Goal: Task Accomplishment & Management: Manage account settings

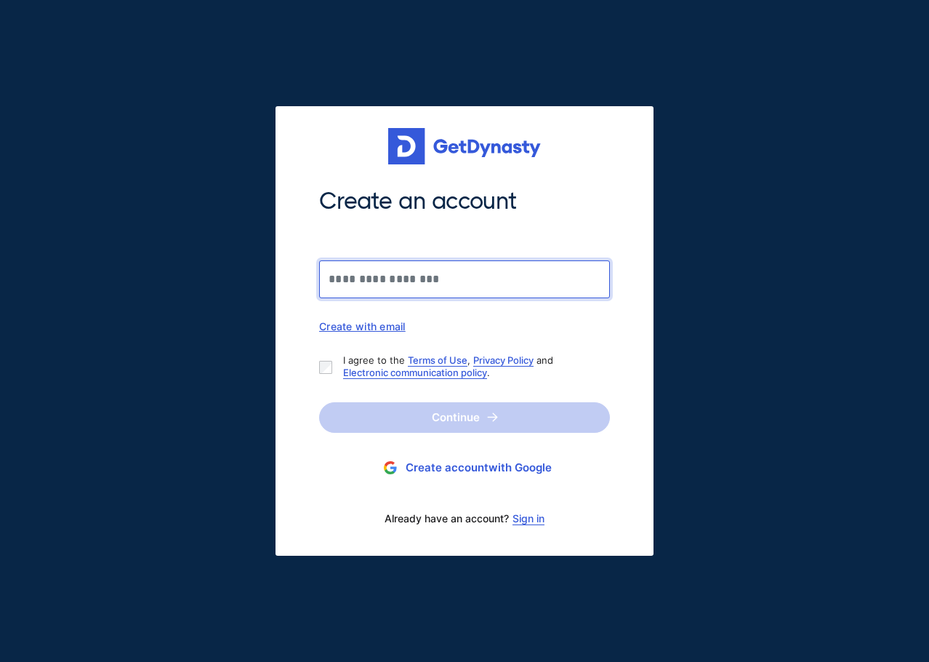
click at [341, 276] on input "Create an account" at bounding box center [464, 279] width 291 height 38
click at [344, 281] on input "Create an account" at bounding box center [464, 279] width 291 height 38
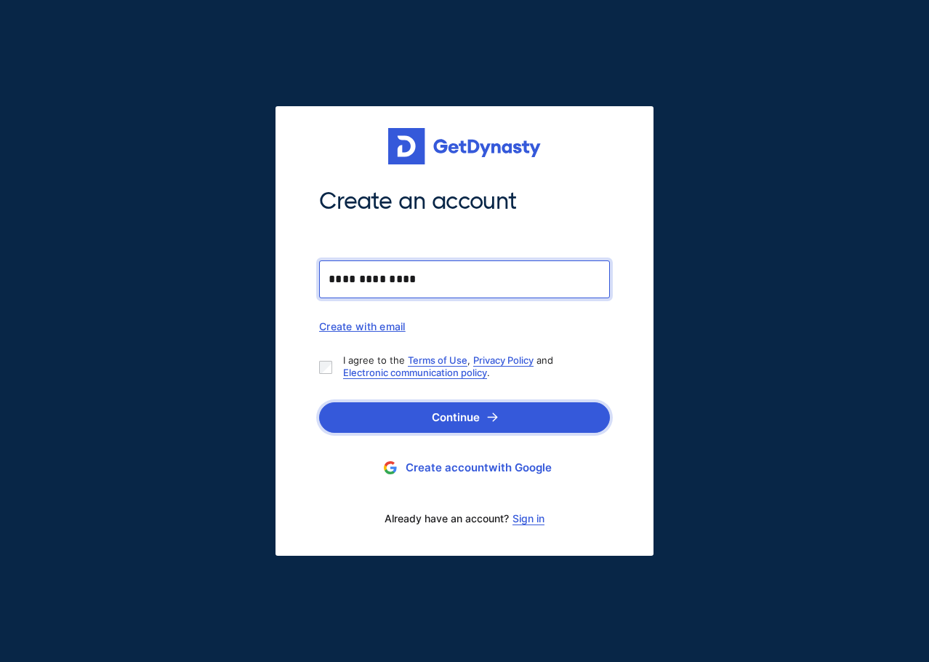
type input "**********"
click at [488, 427] on button "Continue" at bounding box center [464, 417] width 291 height 31
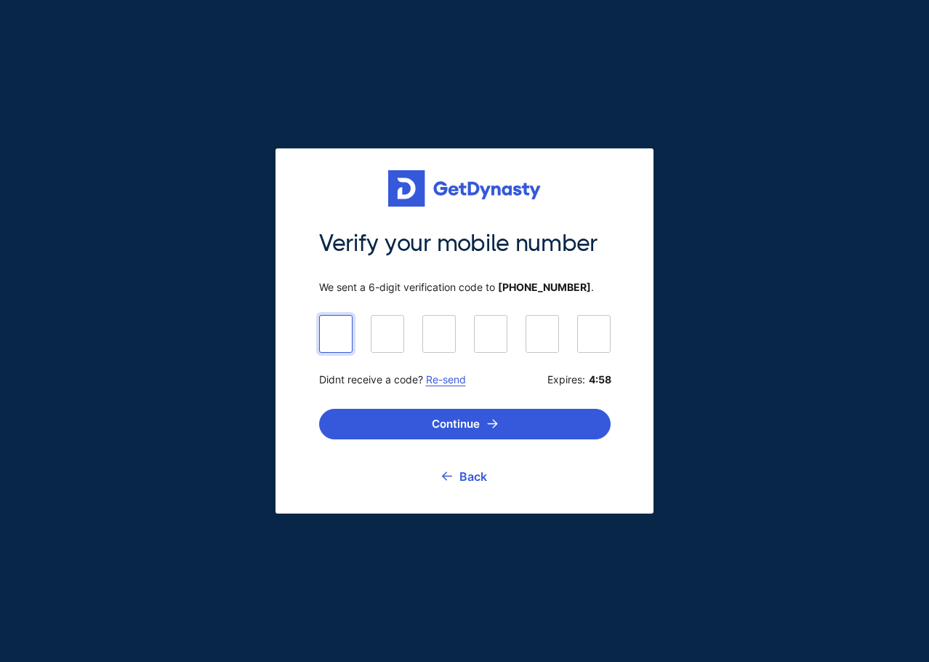
click at [334, 337] on input at bounding box center [465, 333] width 292 height 36
type input "******"
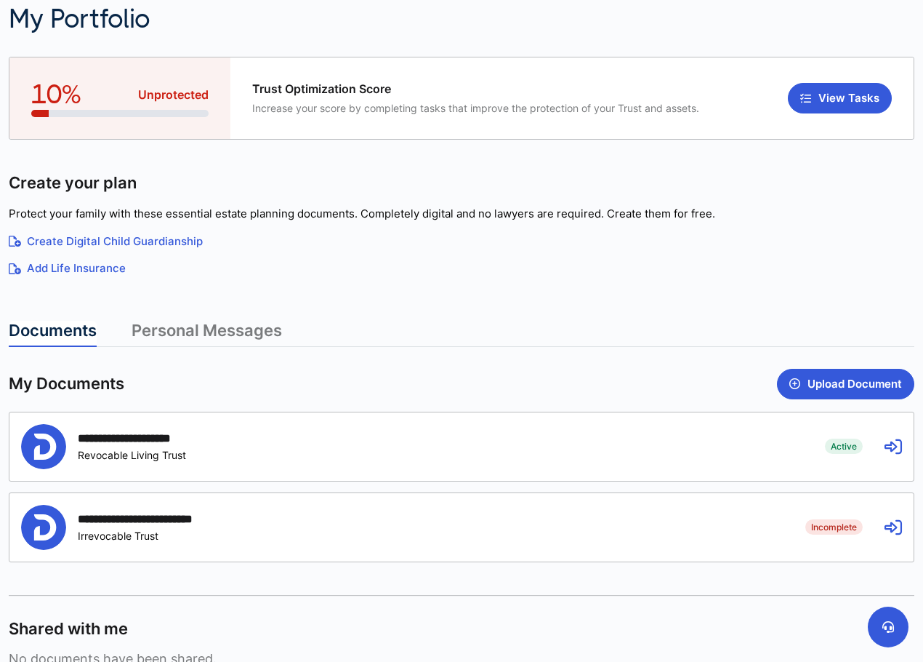
scroll to position [145, 0]
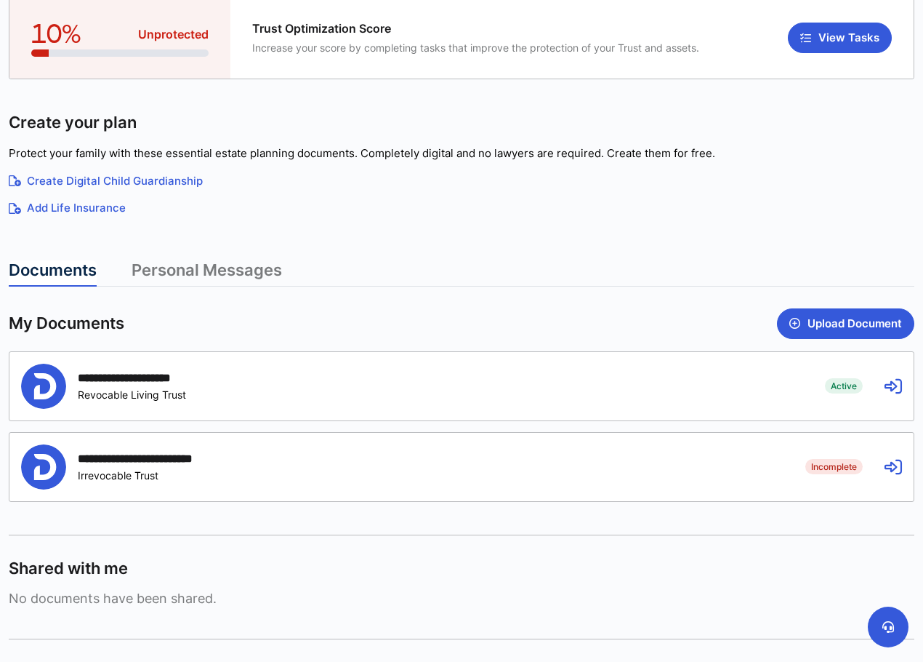
click at [889, 467] on icon at bounding box center [893, 466] width 17 height 17
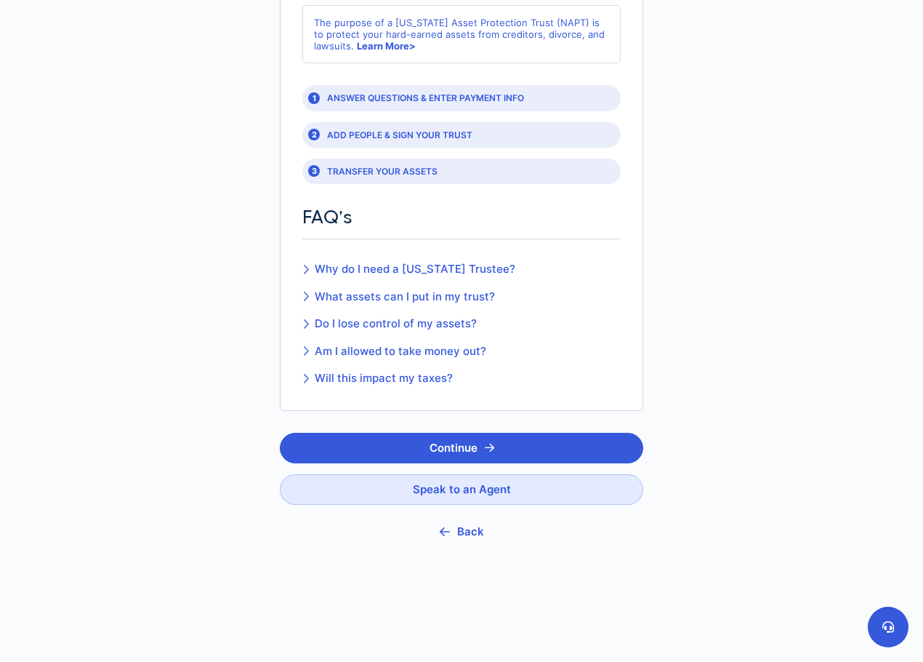
scroll to position [168, 0]
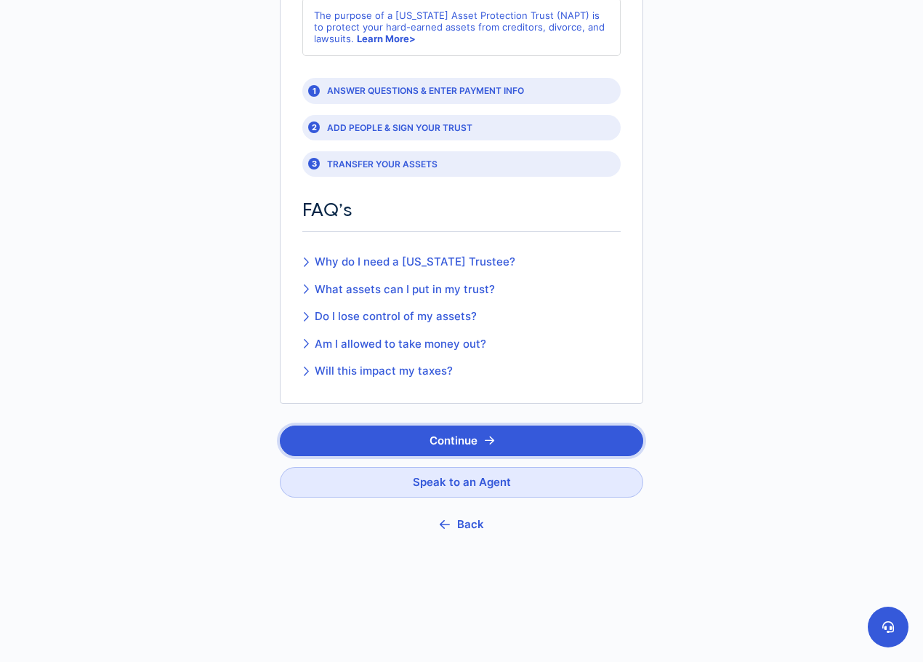
click at [444, 443] on button "Continue" at bounding box center [461, 440] width 363 height 31
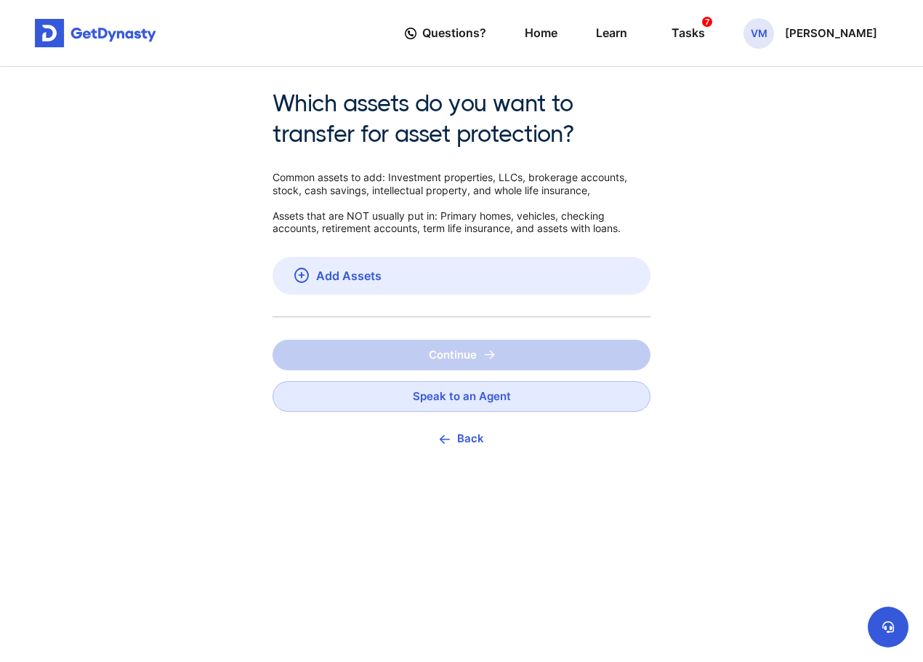
click at [473, 438] on button "Back" at bounding box center [462, 438] width 378 height 32
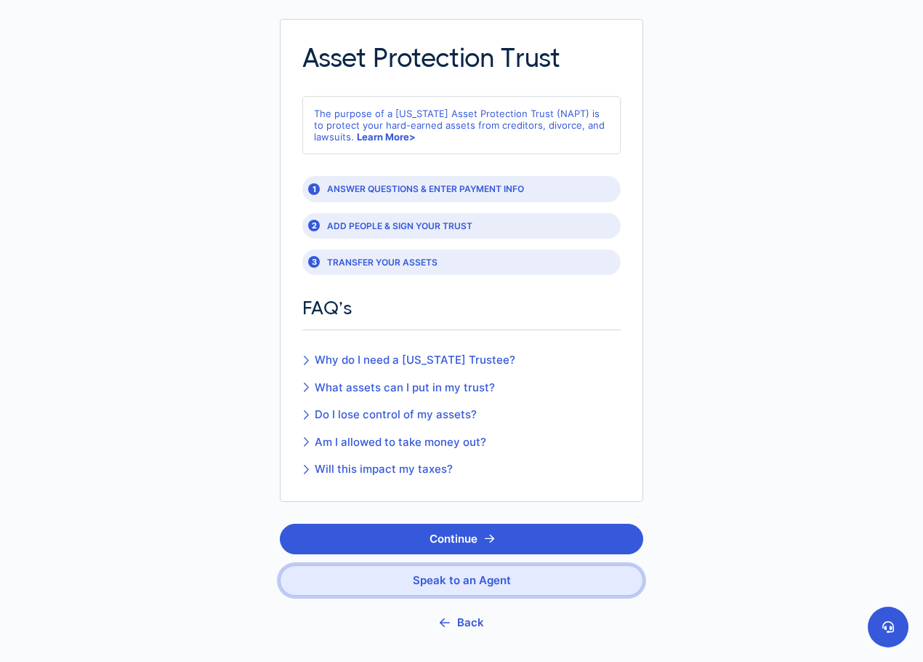
scroll to position [73, 0]
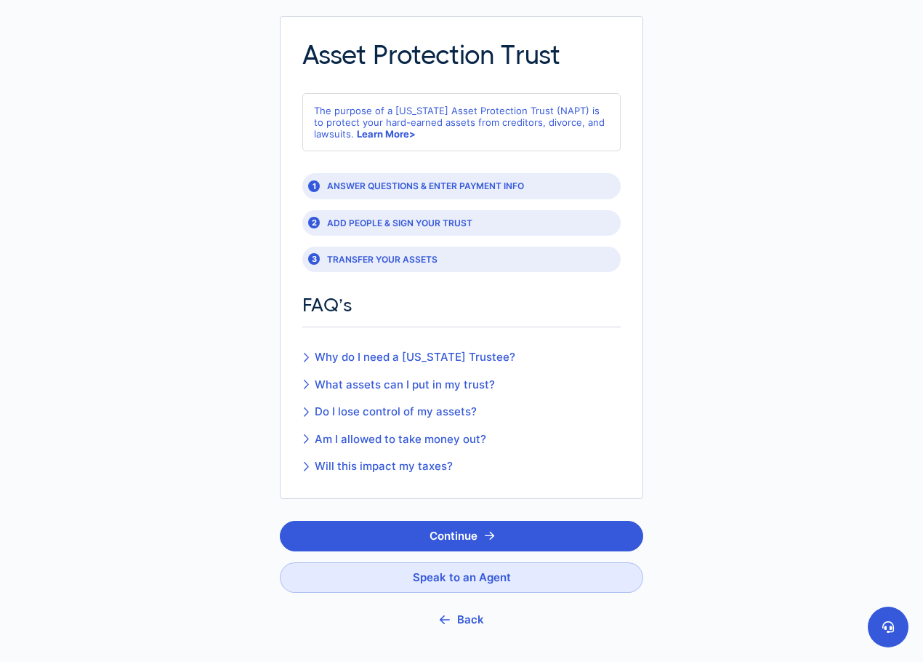
click at [462, 627] on button "Back" at bounding box center [461, 619] width 363 height 32
click at [460, 617] on button "Back" at bounding box center [461, 619] width 363 height 32
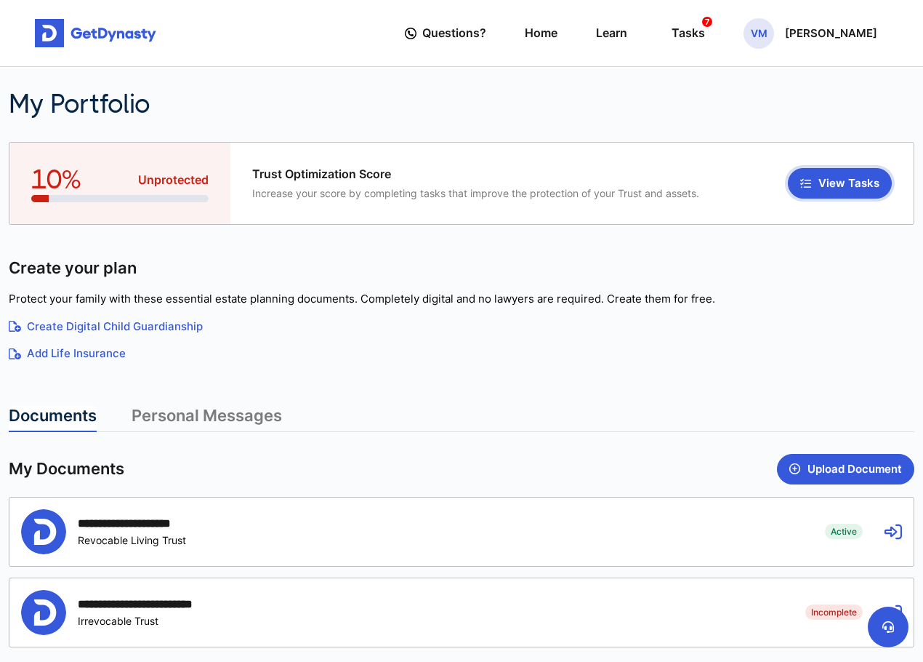
click at [843, 180] on button "View Tasks" at bounding box center [840, 183] width 104 height 31
click at [887, 527] on icon at bounding box center [893, 531] width 17 height 17
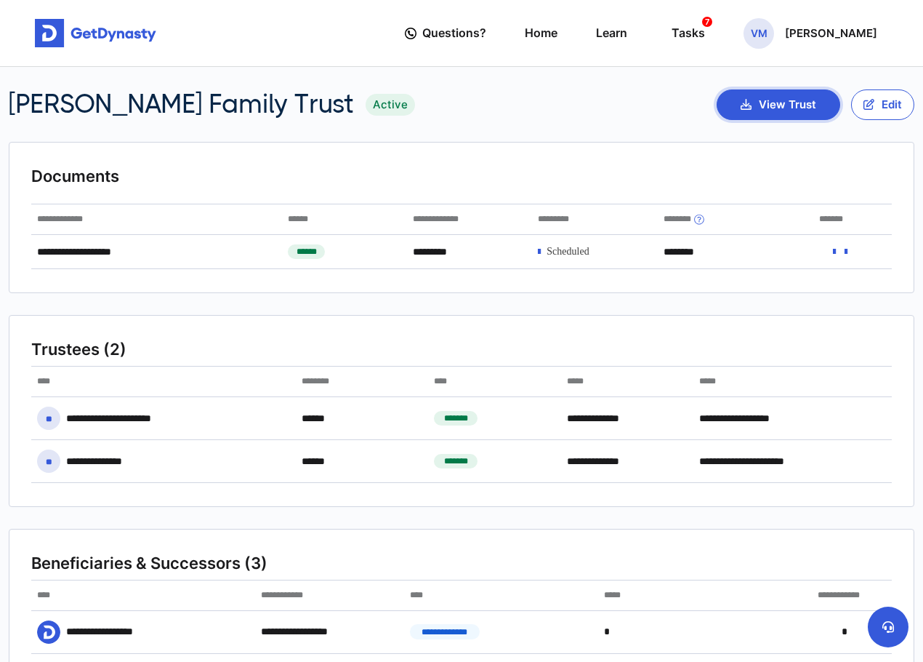
click at [780, 111] on button "View Trust" at bounding box center [779, 104] width 124 height 31
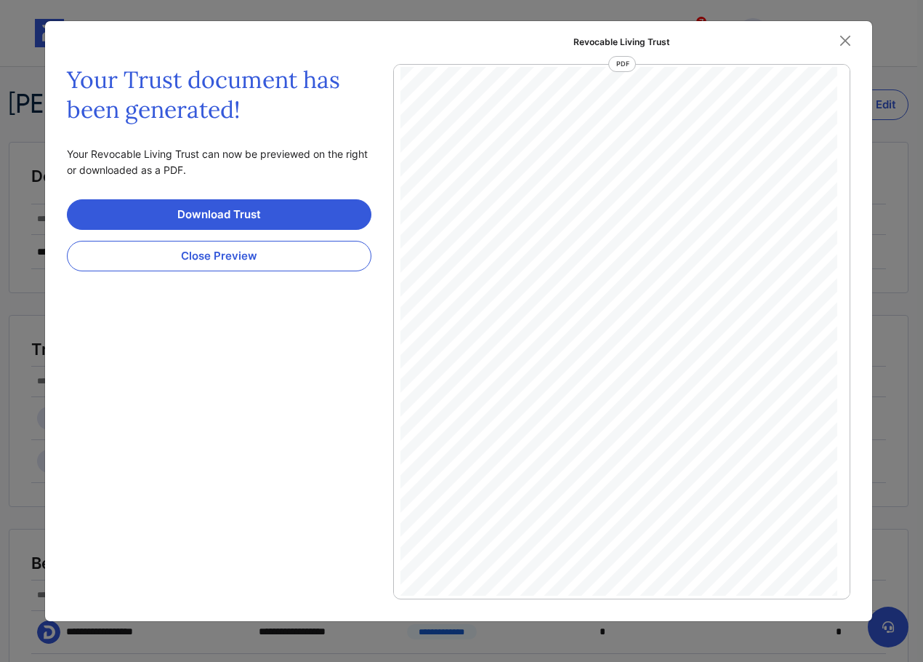
scroll to position [2187, 0]
drag, startPoint x: 451, startPoint y: 350, endPoint x: 565, endPoint y: 352, distance: 113.4
click at [565, 352] on div "t DECLARATION OF [PERSON_NAME] Family Trust This Declaration of Trust made on […" at bounding box center [611, 335] width 421 height 544
click at [596, 357] on div "t DECLARATION OF [PERSON_NAME] Family Trust This Declaration of Trust made on […" at bounding box center [611, 335] width 421 height 544
drag, startPoint x: 670, startPoint y: 347, endPoint x: 494, endPoint y: 350, distance: 176.7
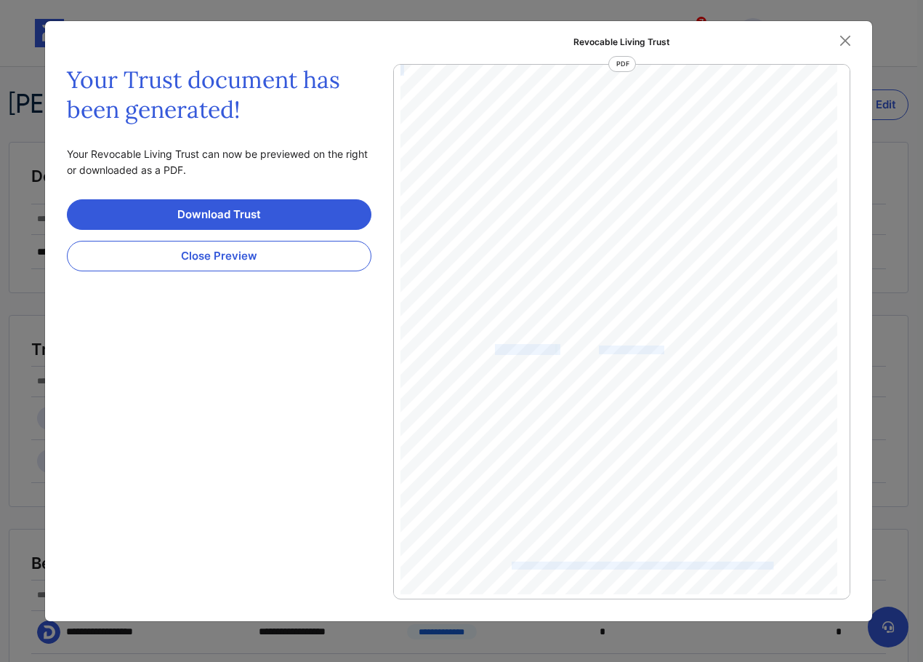
click at [495, 350] on div "t DECLARATION OF [PERSON_NAME] Family Trust This Declaration of Trust made on […" at bounding box center [611, 335] width 421 height 544
click at [488, 349] on span "SUCCESSOR TRUSTEE" at bounding box center [502, 349] width 105 height 9
drag, startPoint x: 560, startPoint y: 350, endPoint x: 454, endPoint y: 346, distance: 106.9
click at [454, 346] on div "t DECLARATION OF [PERSON_NAME] Family Trust This Declaration of Trust made on […" at bounding box center [611, 335] width 421 height 544
click at [549, 345] on span "SUCCESSOR TRUSTEE" at bounding box center [502, 349] width 105 height 9
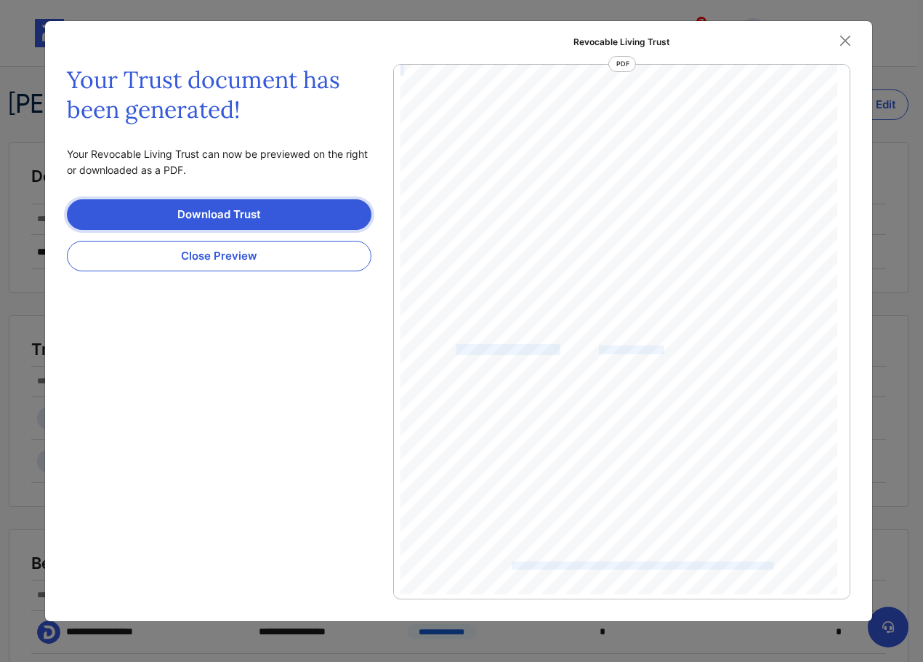
click at [196, 209] on link "Download Trust" at bounding box center [219, 214] width 305 height 31
click at [177, 223] on link "Download Trust" at bounding box center [219, 214] width 305 height 31
click at [849, 43] on button "Close" at bounding box center [846, 41] width 22 height 22
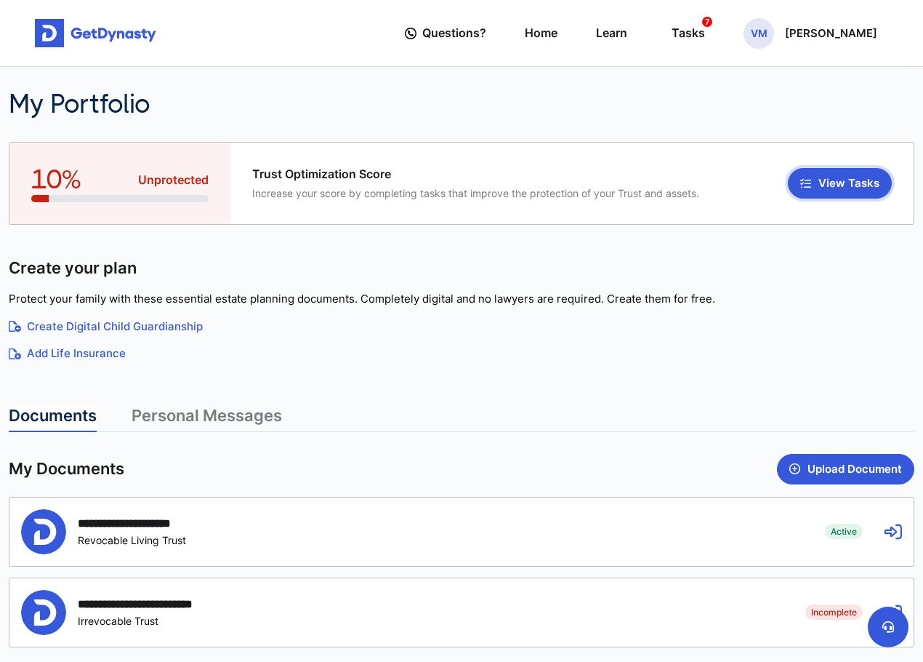
click at [868, 188] on button "View Tasks" at bounding box center [840, 183] width 104 height 31
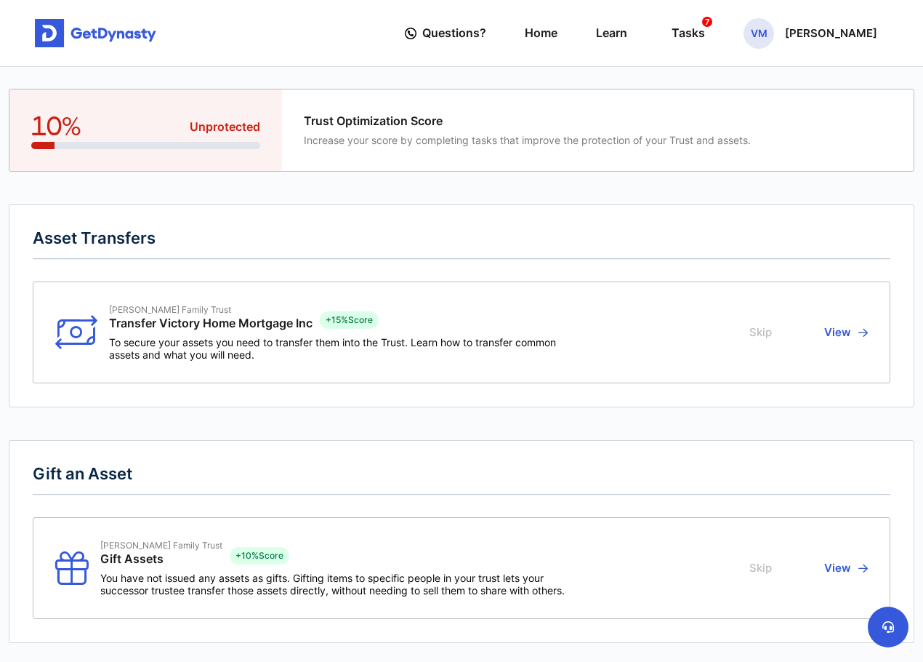
click at [842, 339] on button "View" at bounding box center [844, 332] width 48 height 57
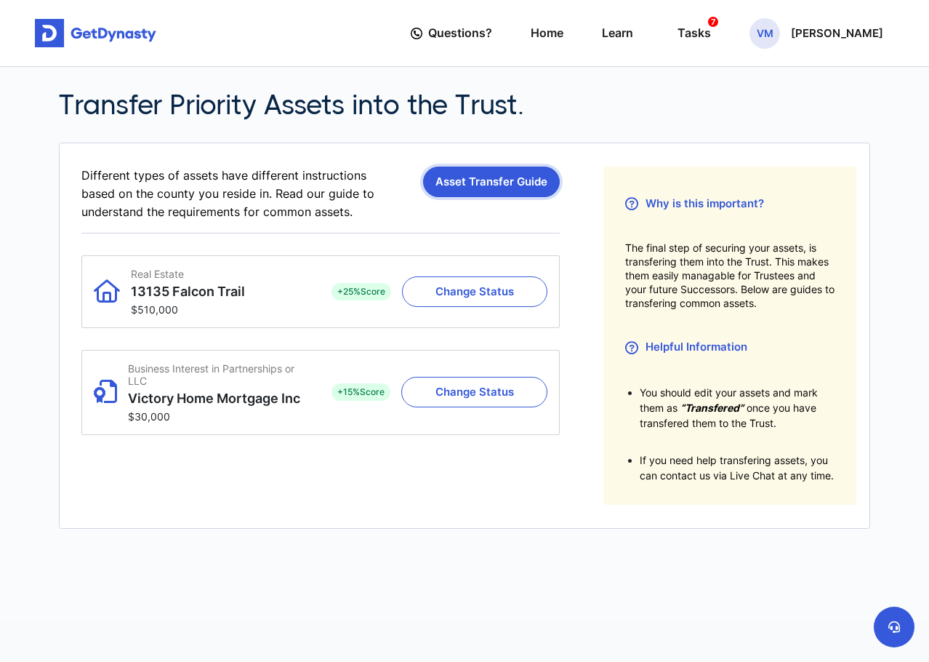
click at [494, 183] on link "Asset Transfer Guide" at bounding box center [491, 181] width 137 height 31
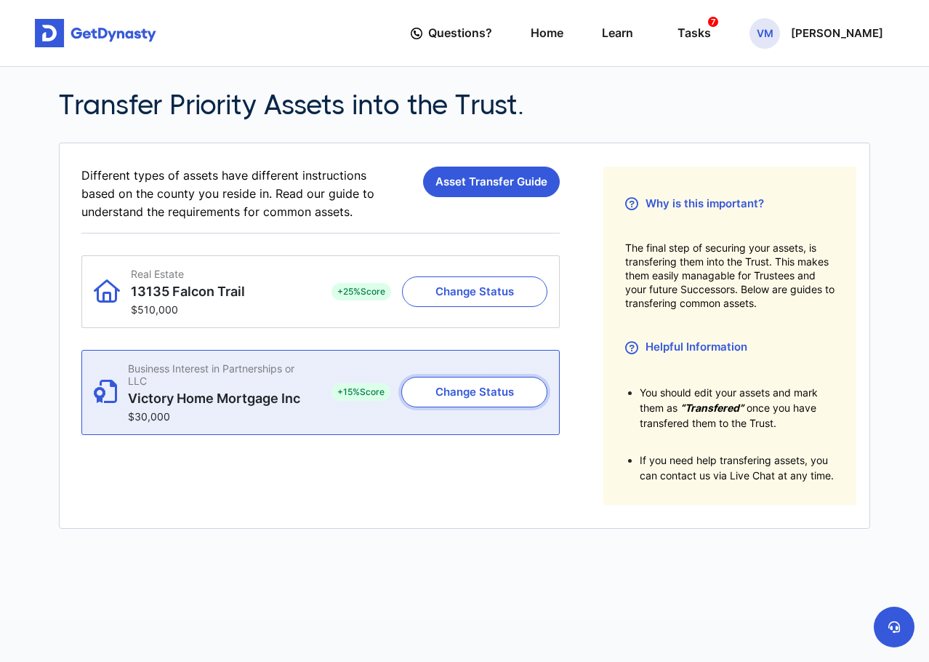
click at [502, 389] on button "Change Status" at bounding box center [474, 392] width 146 height 31
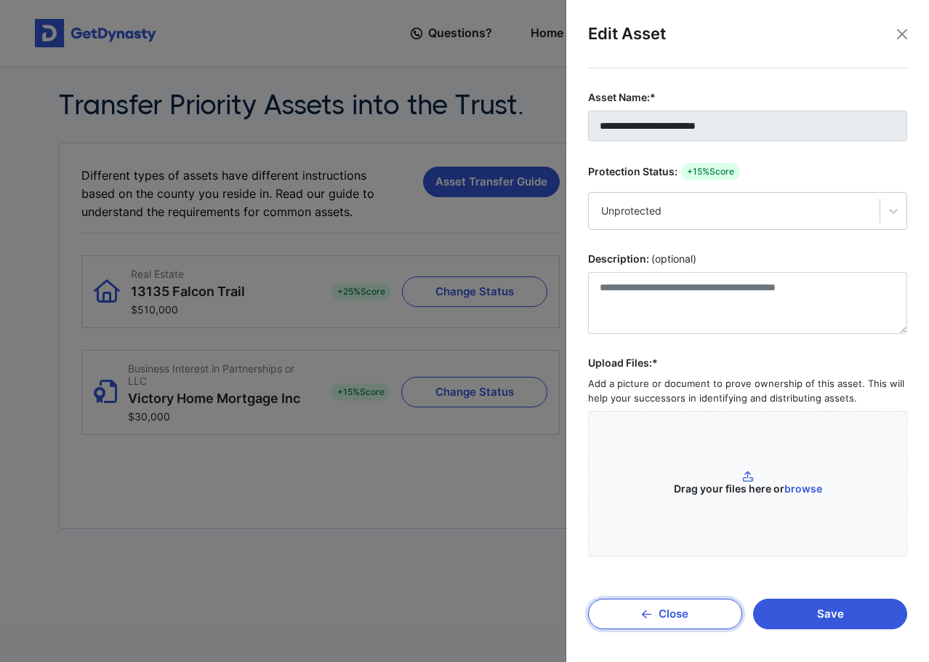
click at [693, 621] on button "Close" at bounding box center [665, 613] width 154 height 31
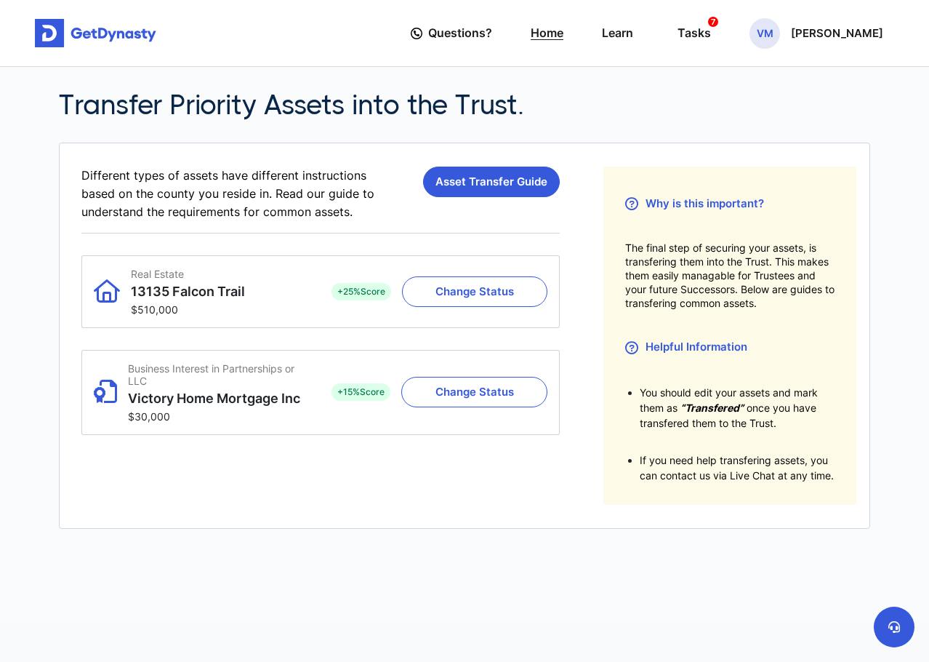
click at [563, 32] on link "Home" at bounding box center [547, 32] width 33 height 41
